Goal: Task Accomplishment & Management: Manage account settings

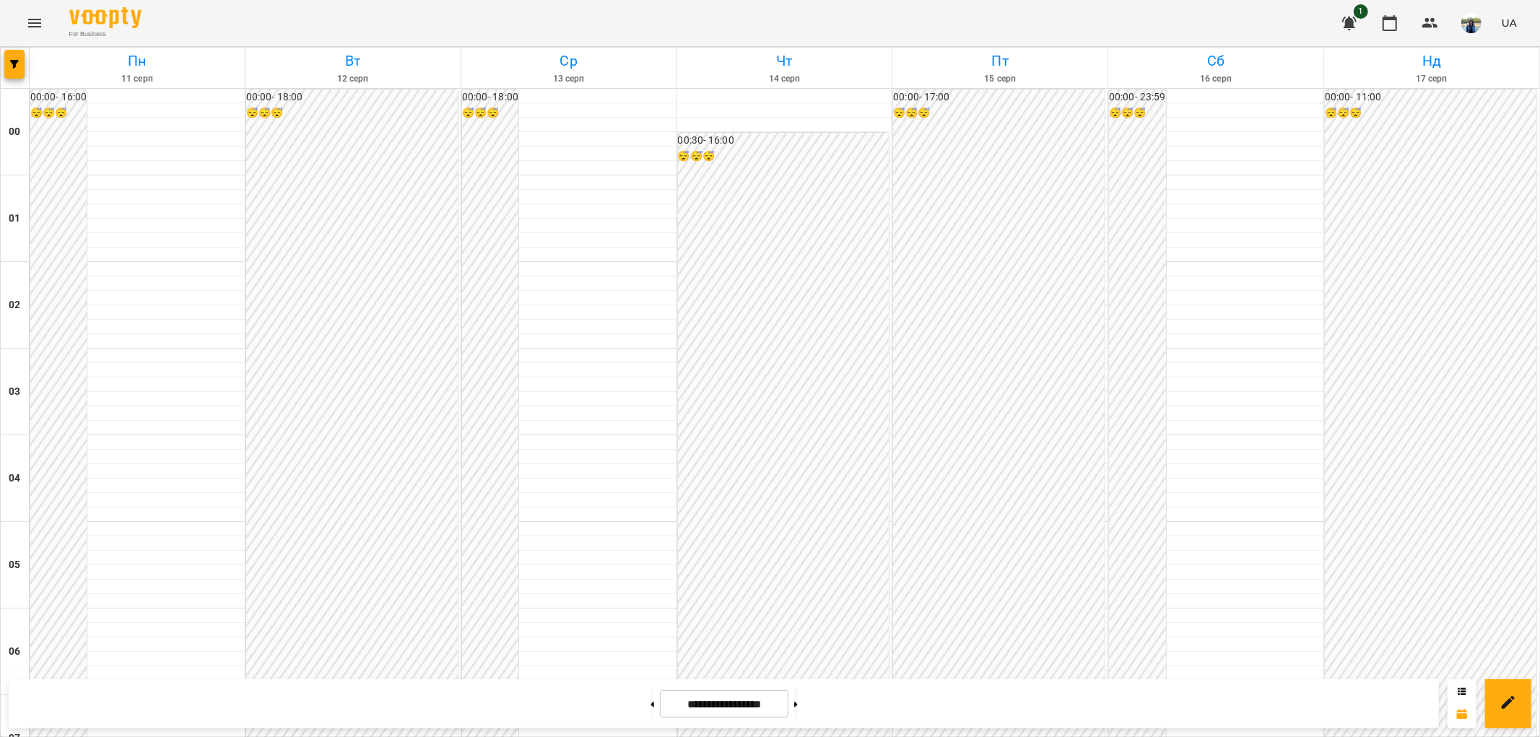
scroll to position [1496, 0]
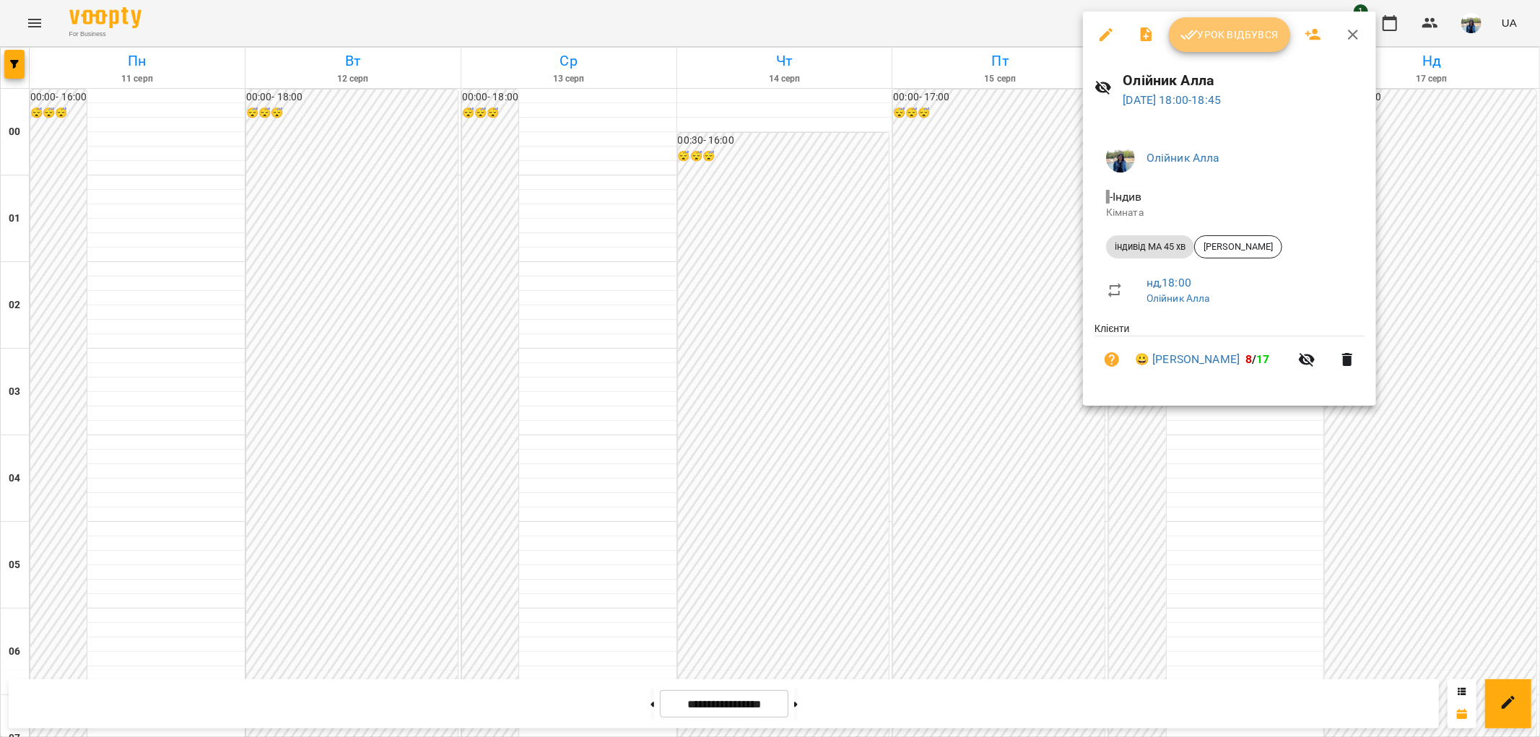
click at [1242, 36] on span "Урок відбувся" at bounding box center [1229, 34] width 98 height 17
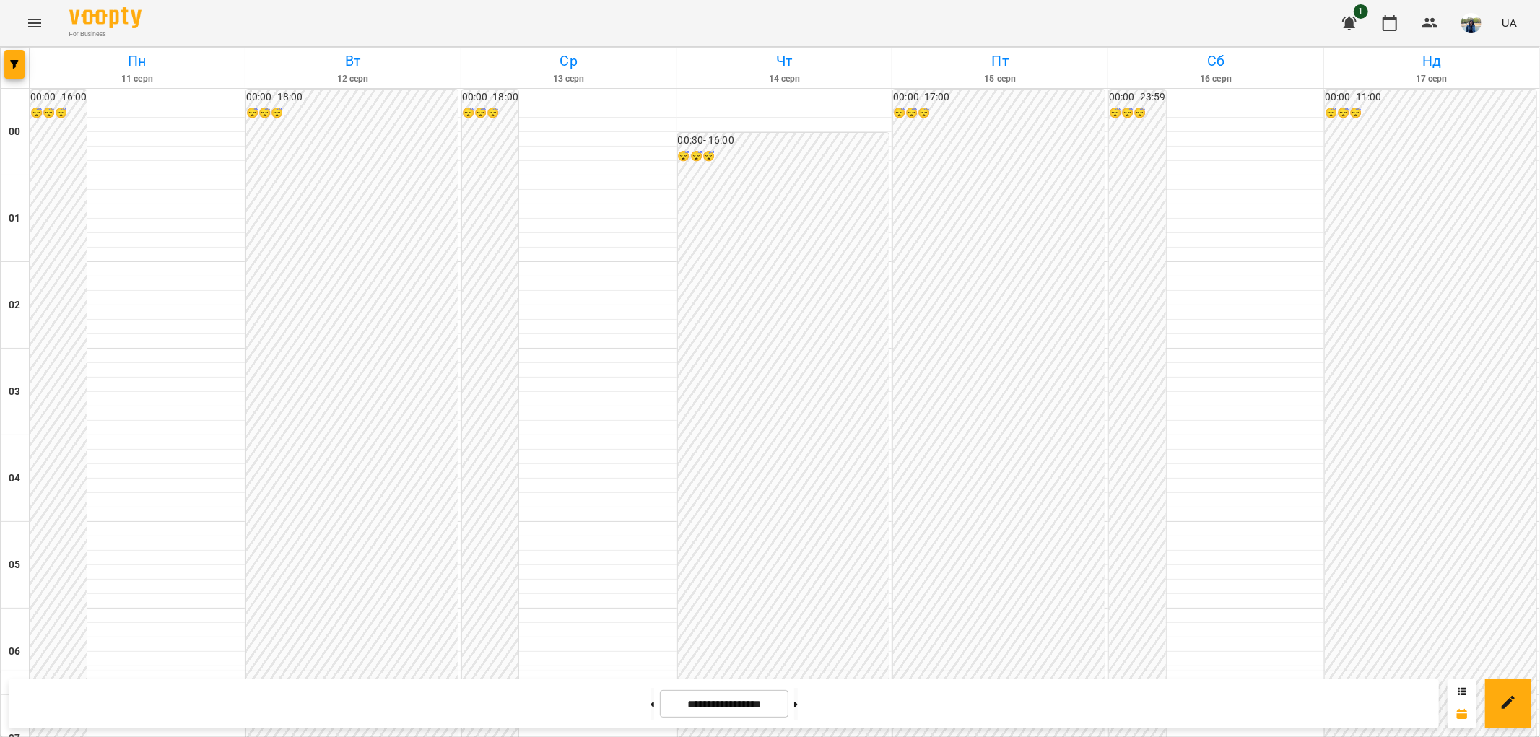
scroll to position [1363, 0]
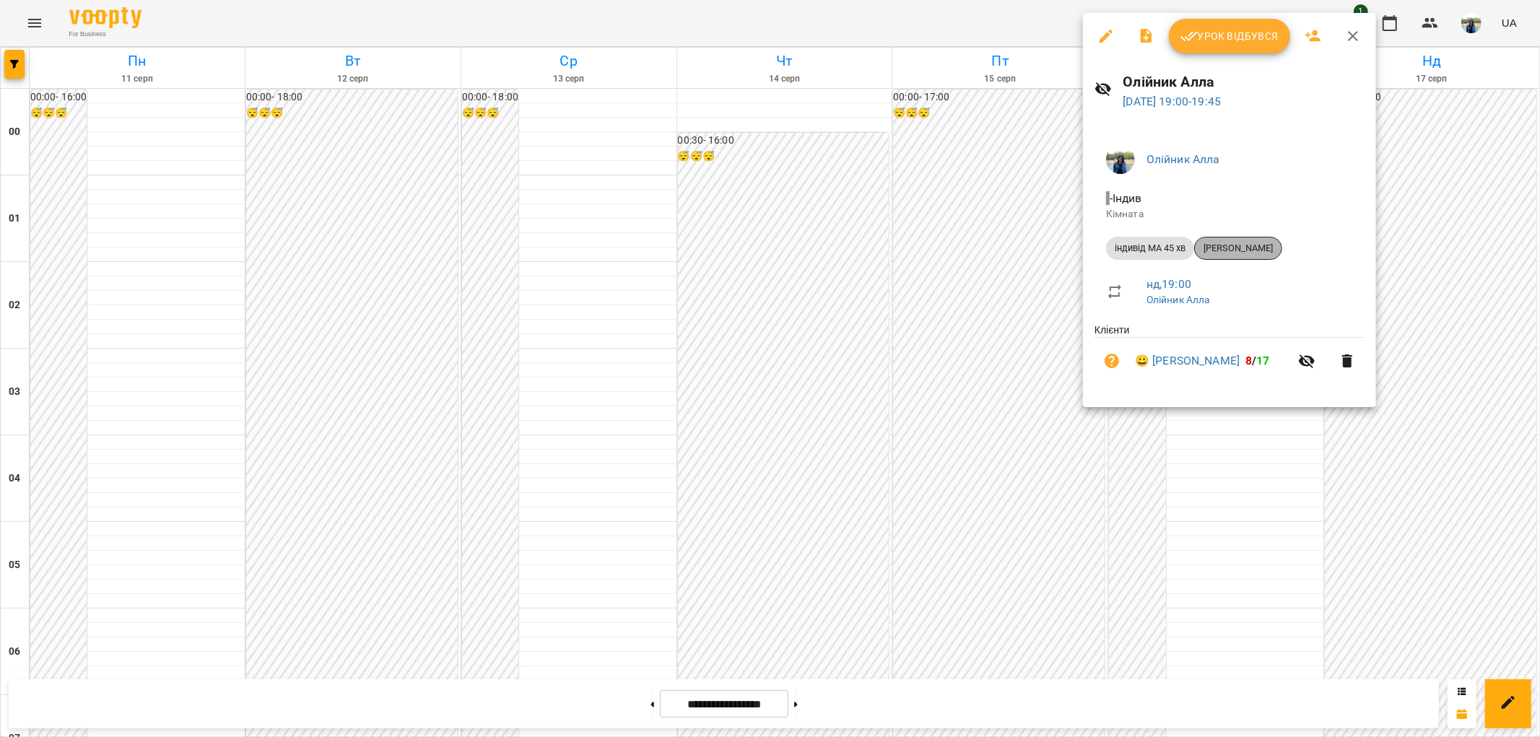
click at [1260, 244] on span "[PERSON_NAME]" at bounding box center [1238, 248] width 87 height 13
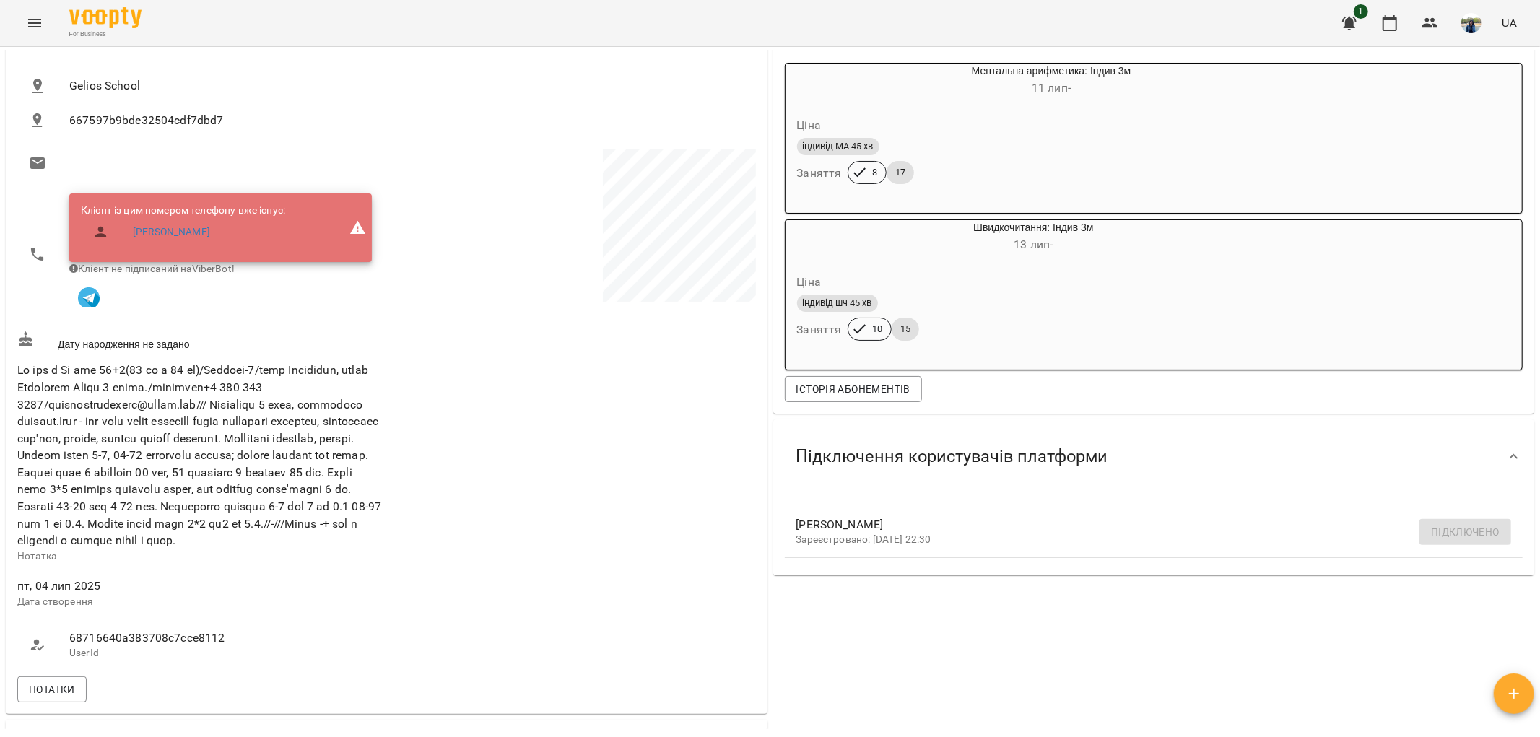
scroll to position [240, 0]
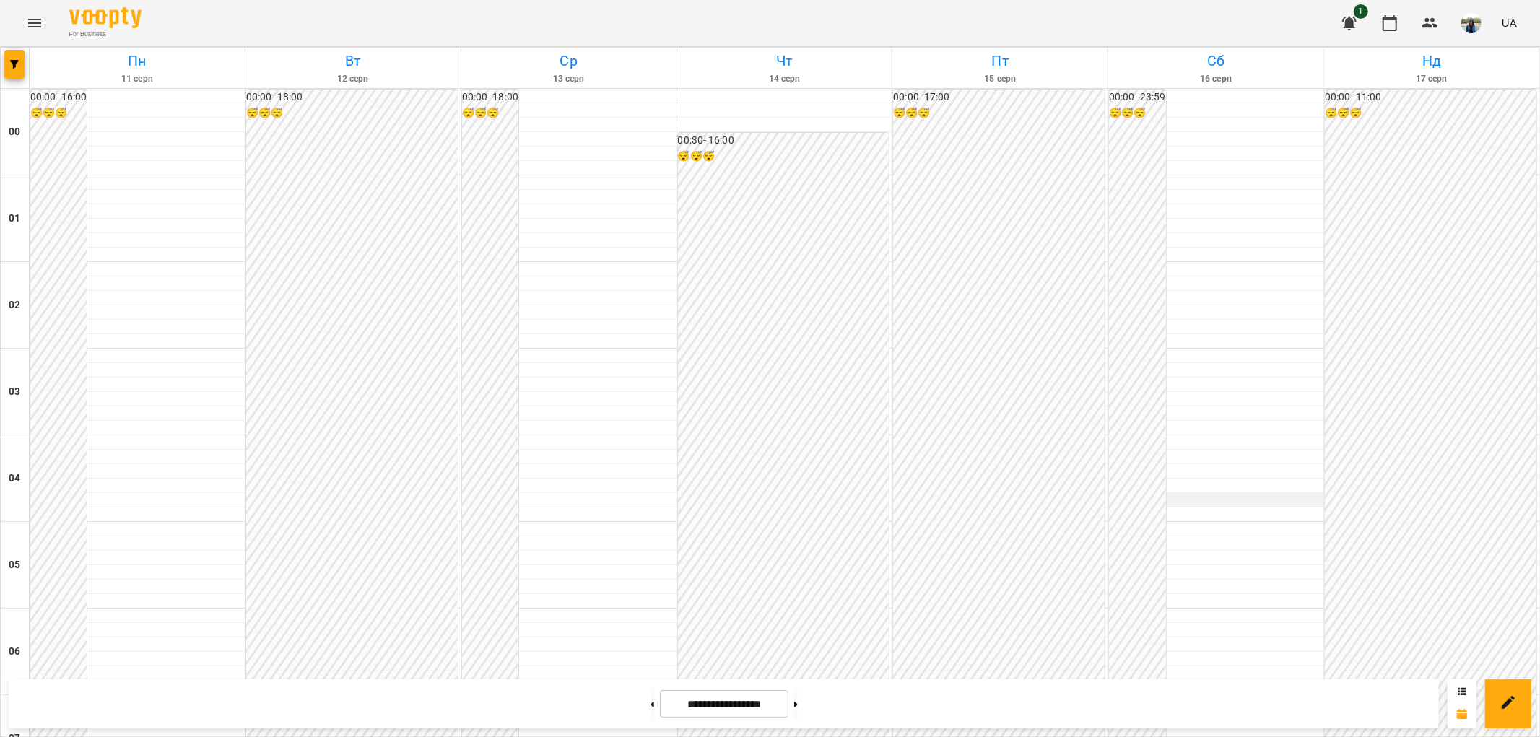
scroll to position [1283, 0]
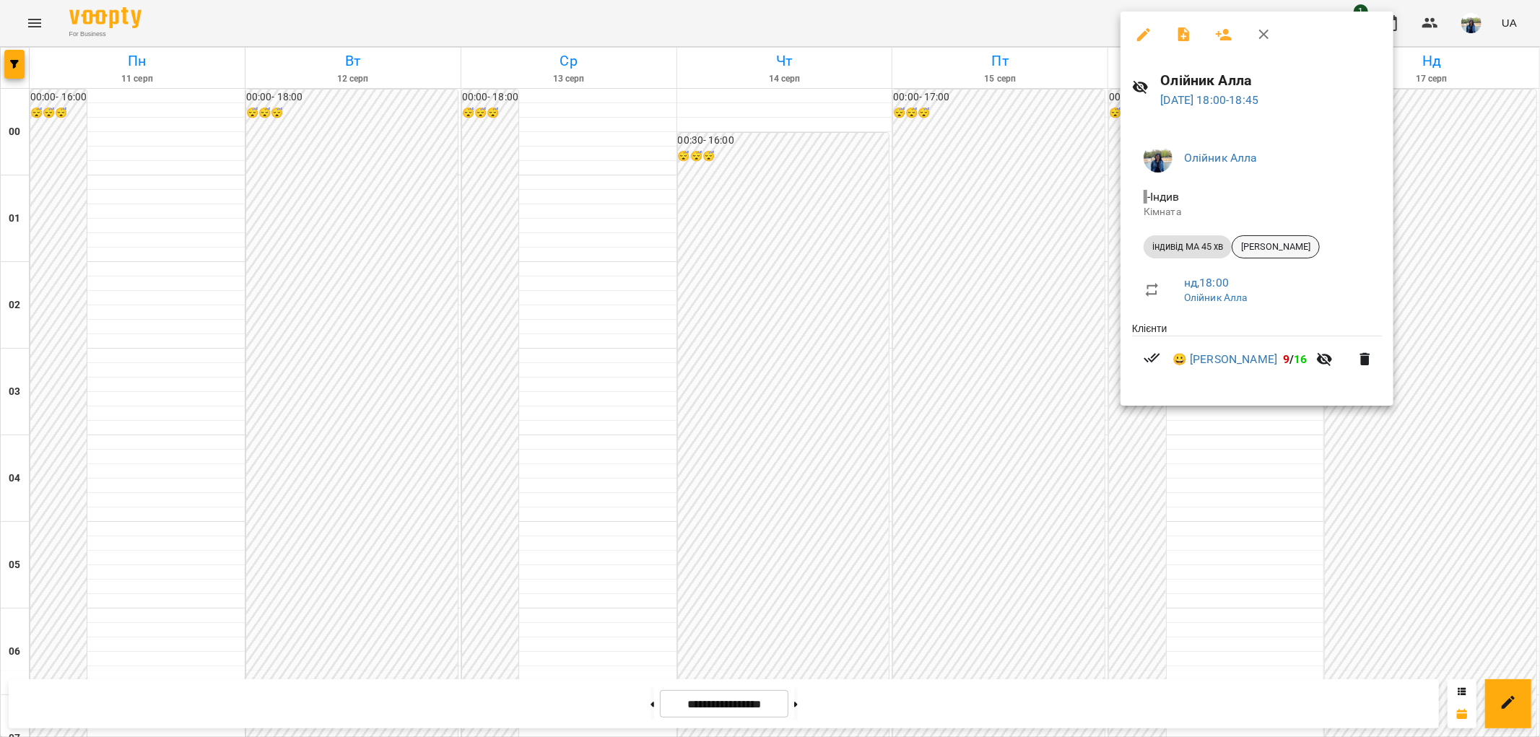
click at [1297, 244] on span "[PERSON_NAME]" at bounding box center [1275, 246] width 87 height 13
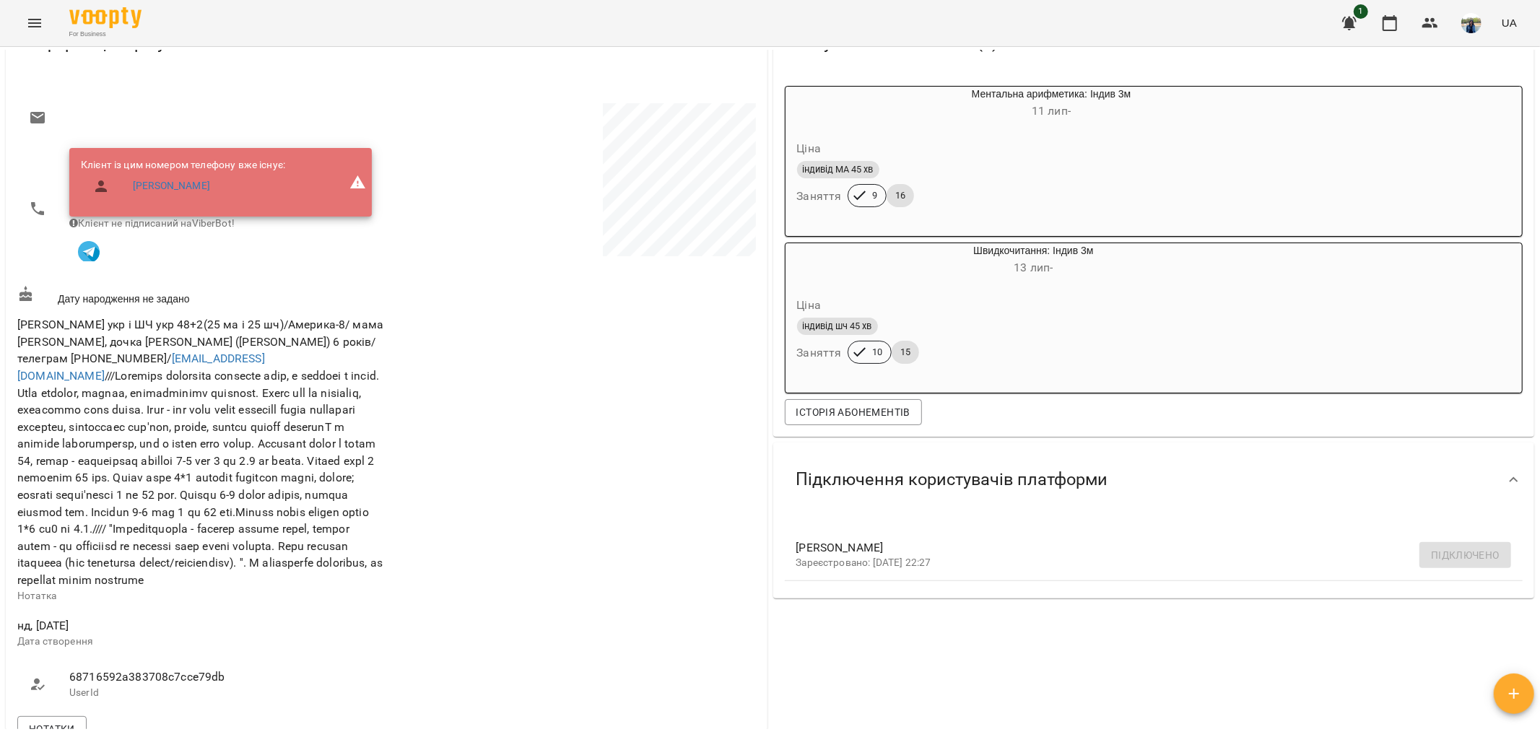
scroll to position [160, 0]
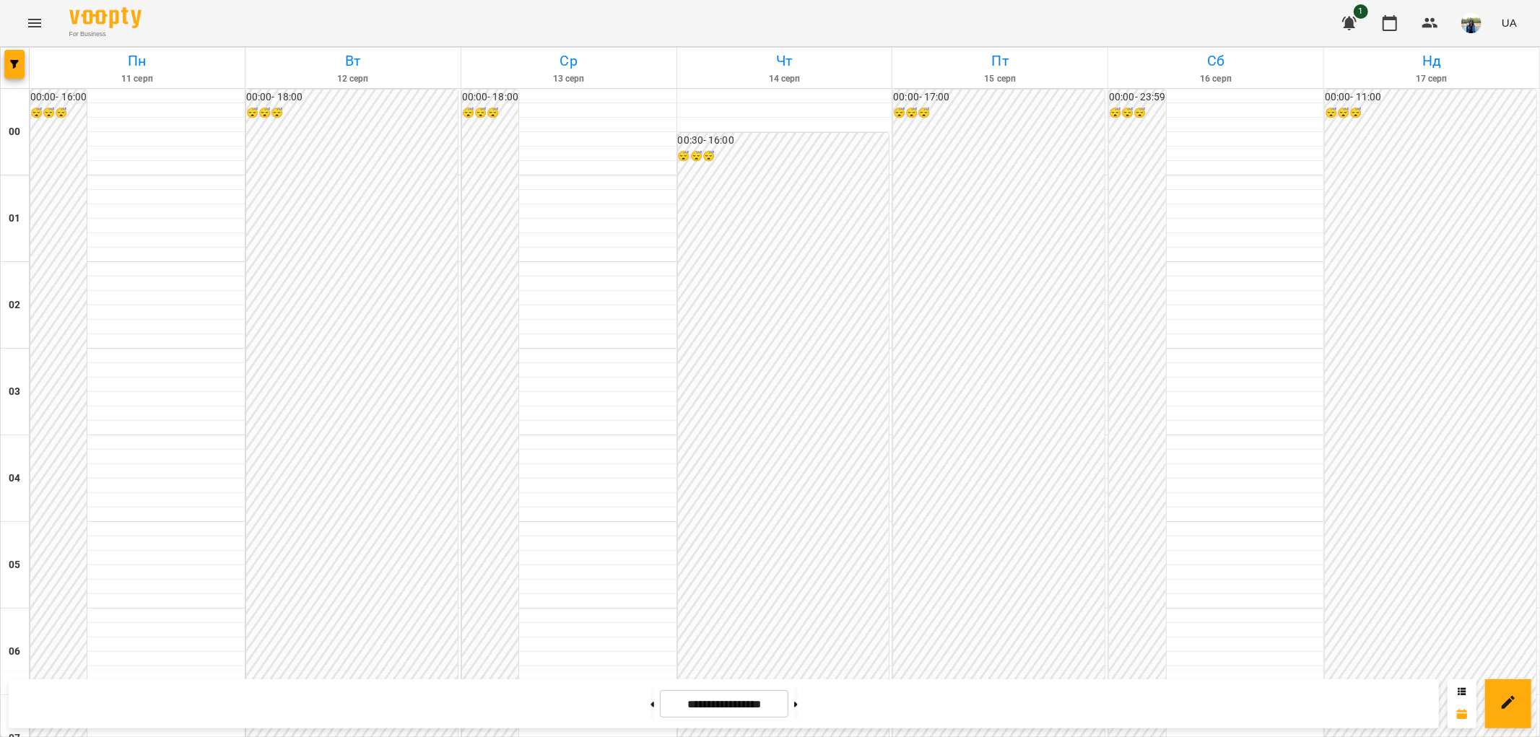
scroll to position [1496, 0]
